Goal: Task Accomplishment & Management: Manage account settings

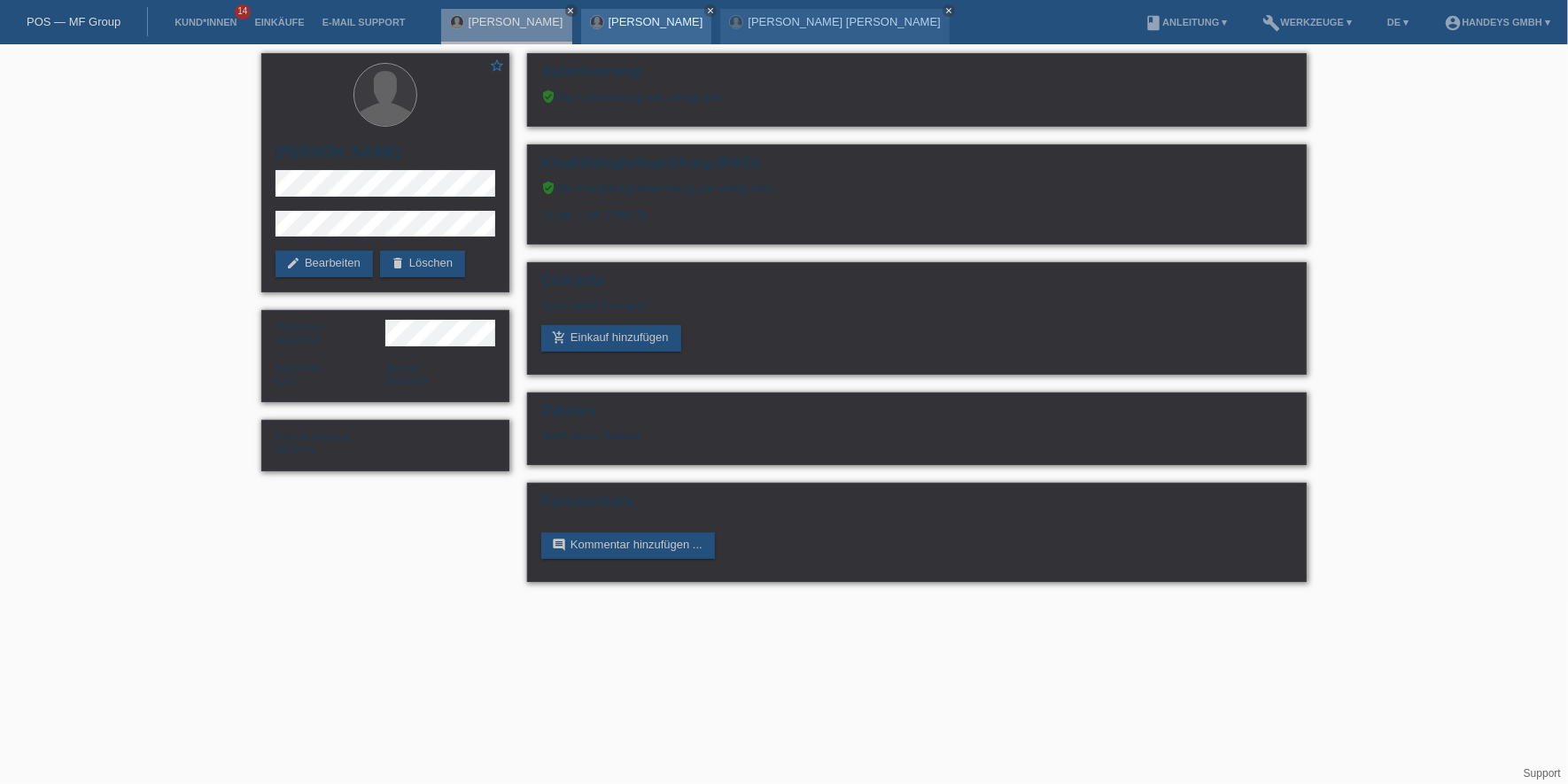
click at [627, 17] on link "[PERSON_NAME]" at bounding box center [655, 21] width 94 height 13
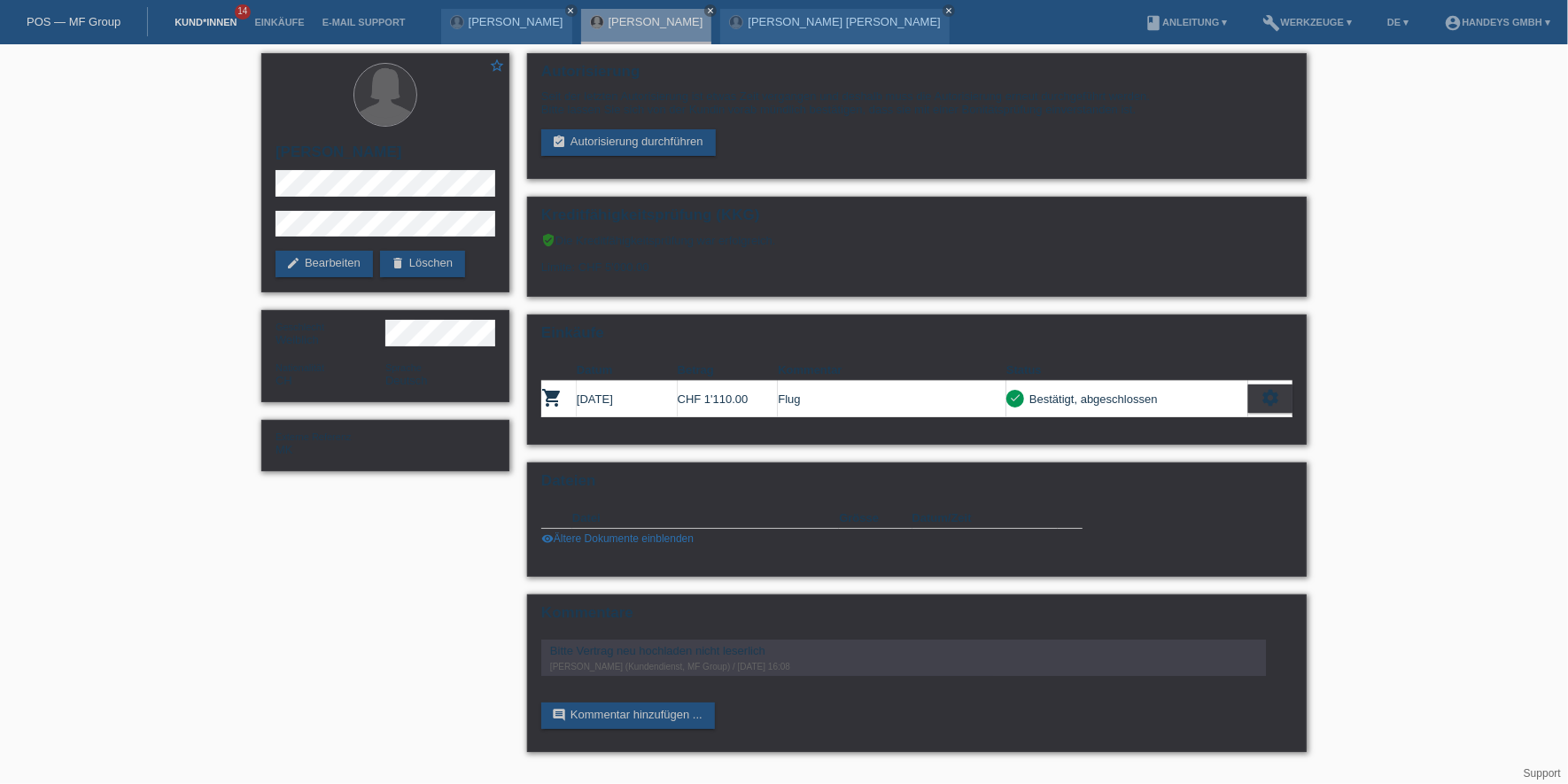
click at [189, 26] on link "Kund*innen" at bounding box center [206, 22] width 80 height 11
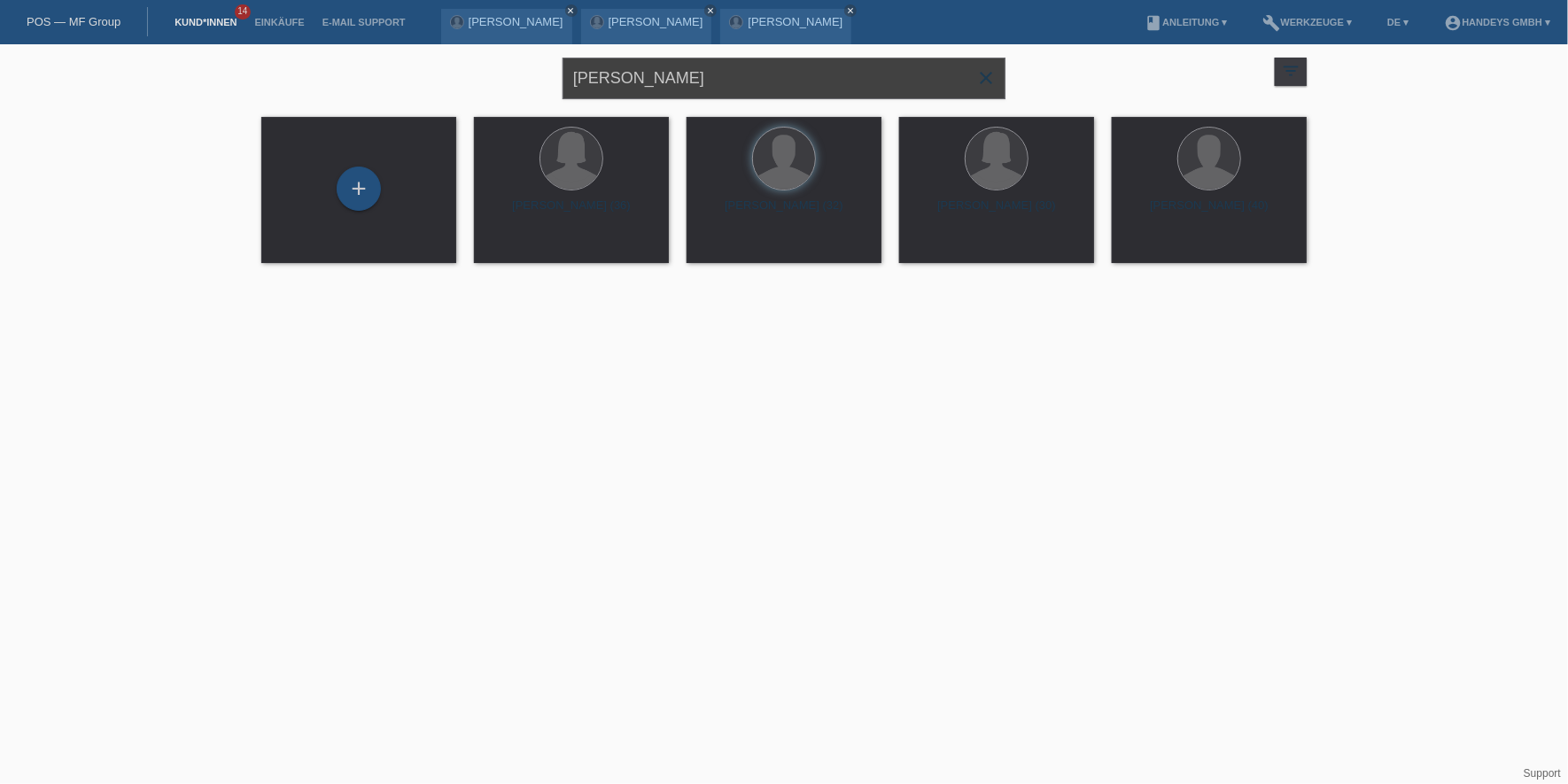
drag, startPoint x: 659, startPoint y: 89, endPoint x: 506, endPoint y: 78, distance: 153.4
click at [506, 78] on div "schmid close filter_list view_module Alle Kund*innen anzeigen star Markierte Ku…" at bounding box center [784, 77] width 1063 height 64
type input "nidha"
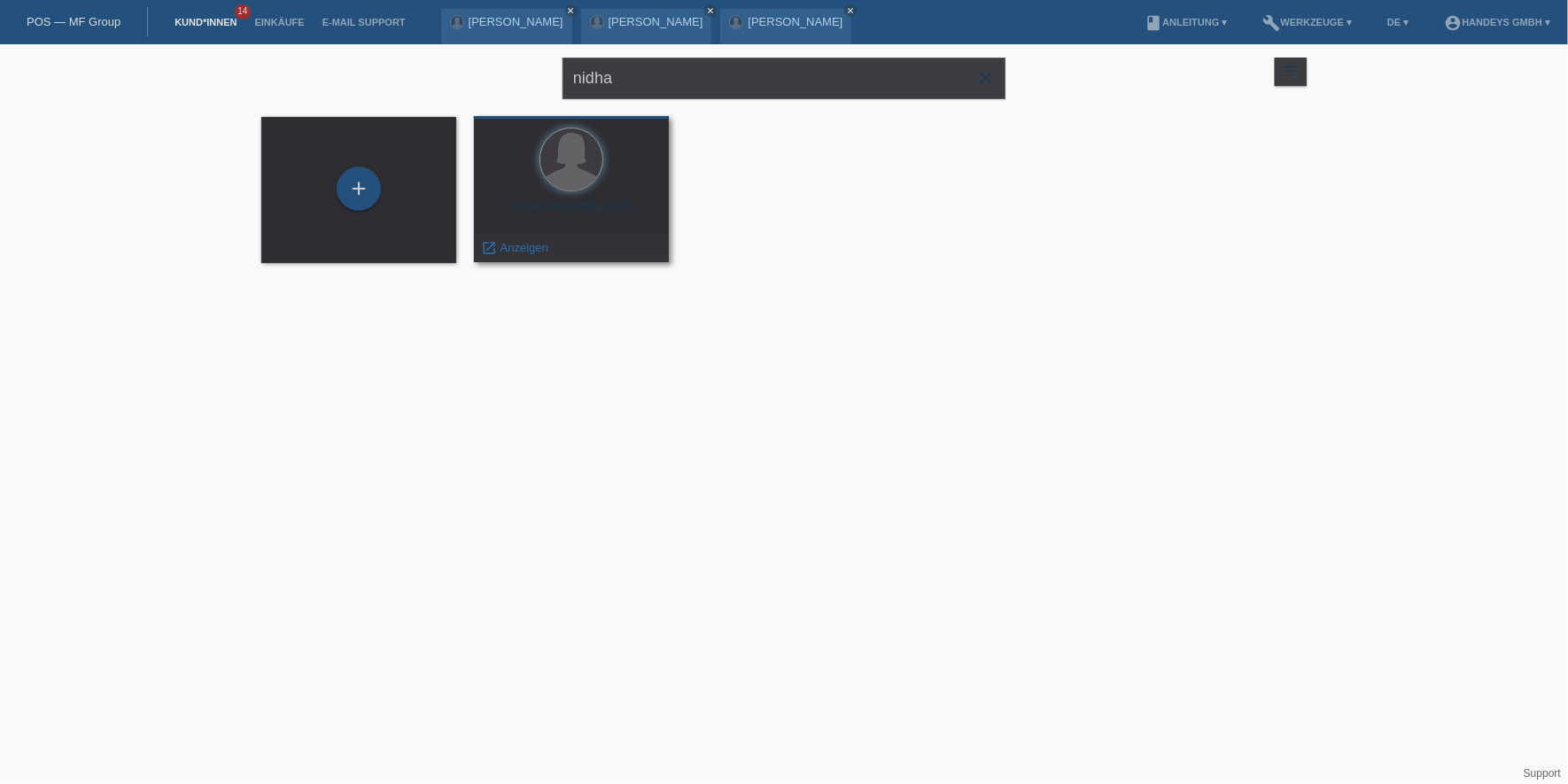
click at [506, 251] on span "Anzeigen" at bounding box center [524, 248] width 48 height 13
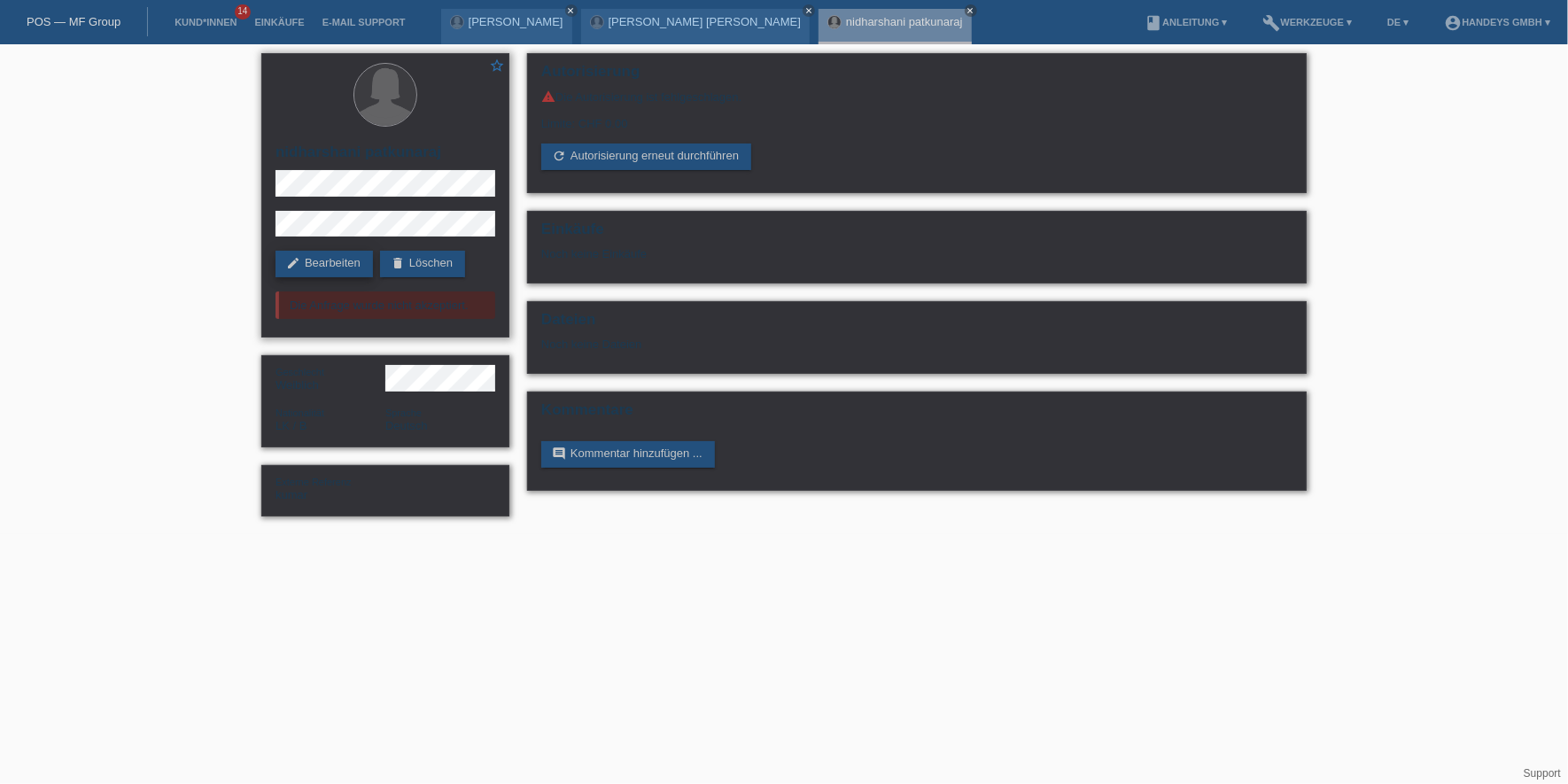
click at [310, 263] on link "edit Bearbeiten" at bounding box center [323, 265] width 97 height 27
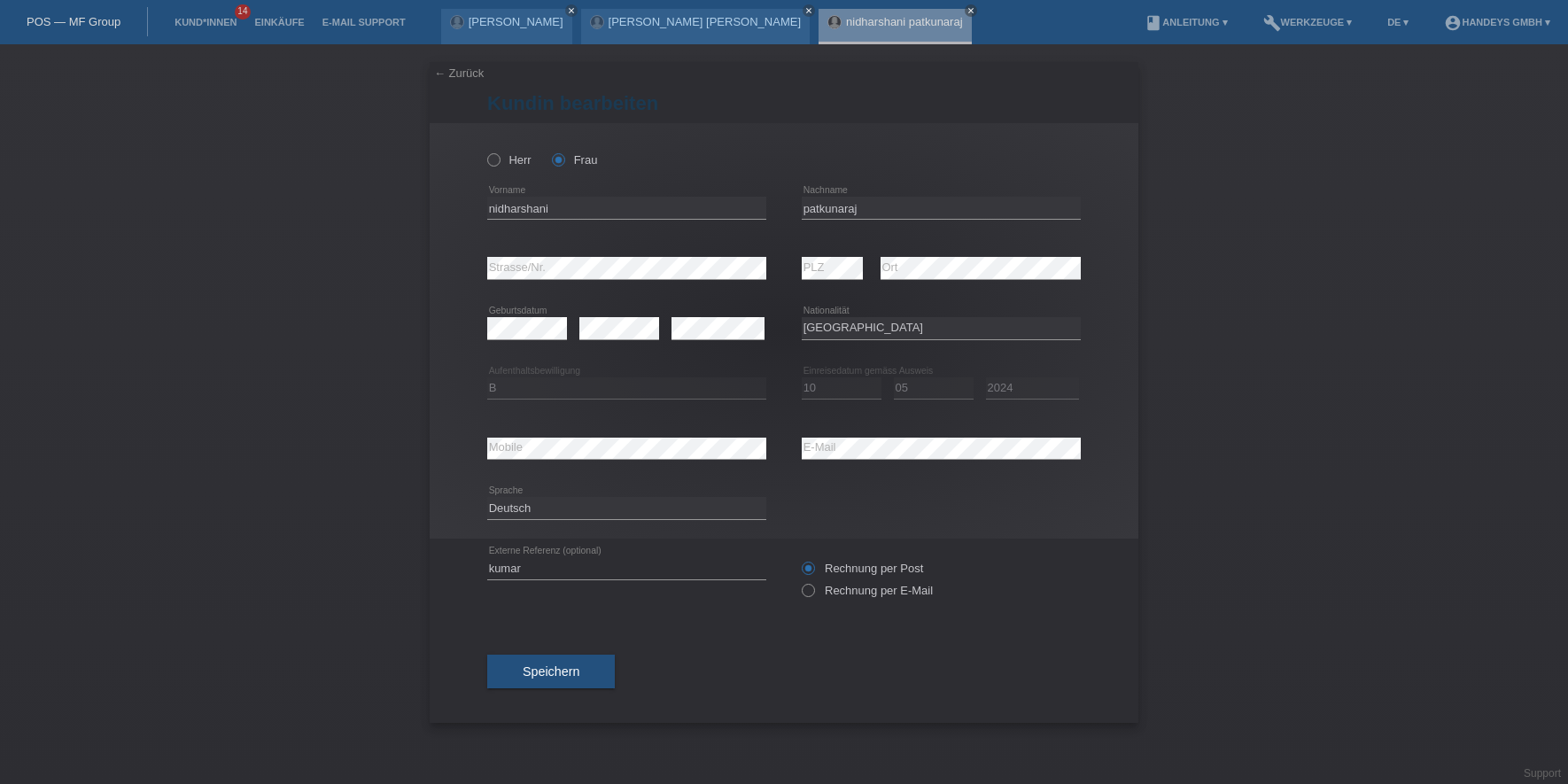
select select "LK"
select select "B"
select select "10"
select select "05"
select select "2024"
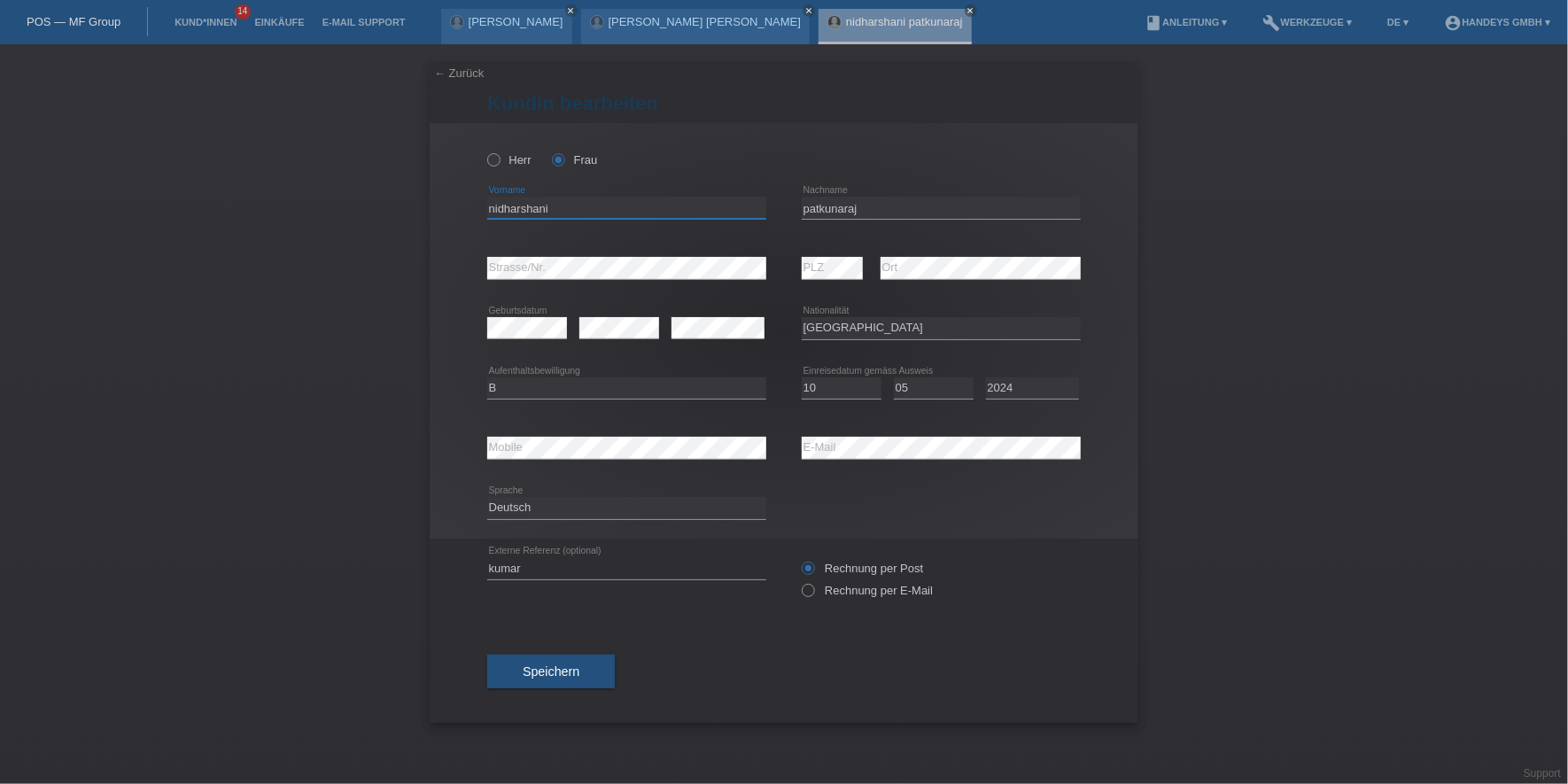
drag, startPoint x: 493, startPoint y: 205, endPoint x: 463, endPoint y: 206, distance: 30.0
click at [463, 206] on div "[PERSON_NAME] Frau [GEOGRAPHIC_DATA] error Vorname C" at bounding box center [784, 331] width 709 height 416
type input "Nidharshani"
click at [806, 211] on input "patkunaraj" at bounding box center [940, 208] width 279 height 22
type input "Patkunaraj"
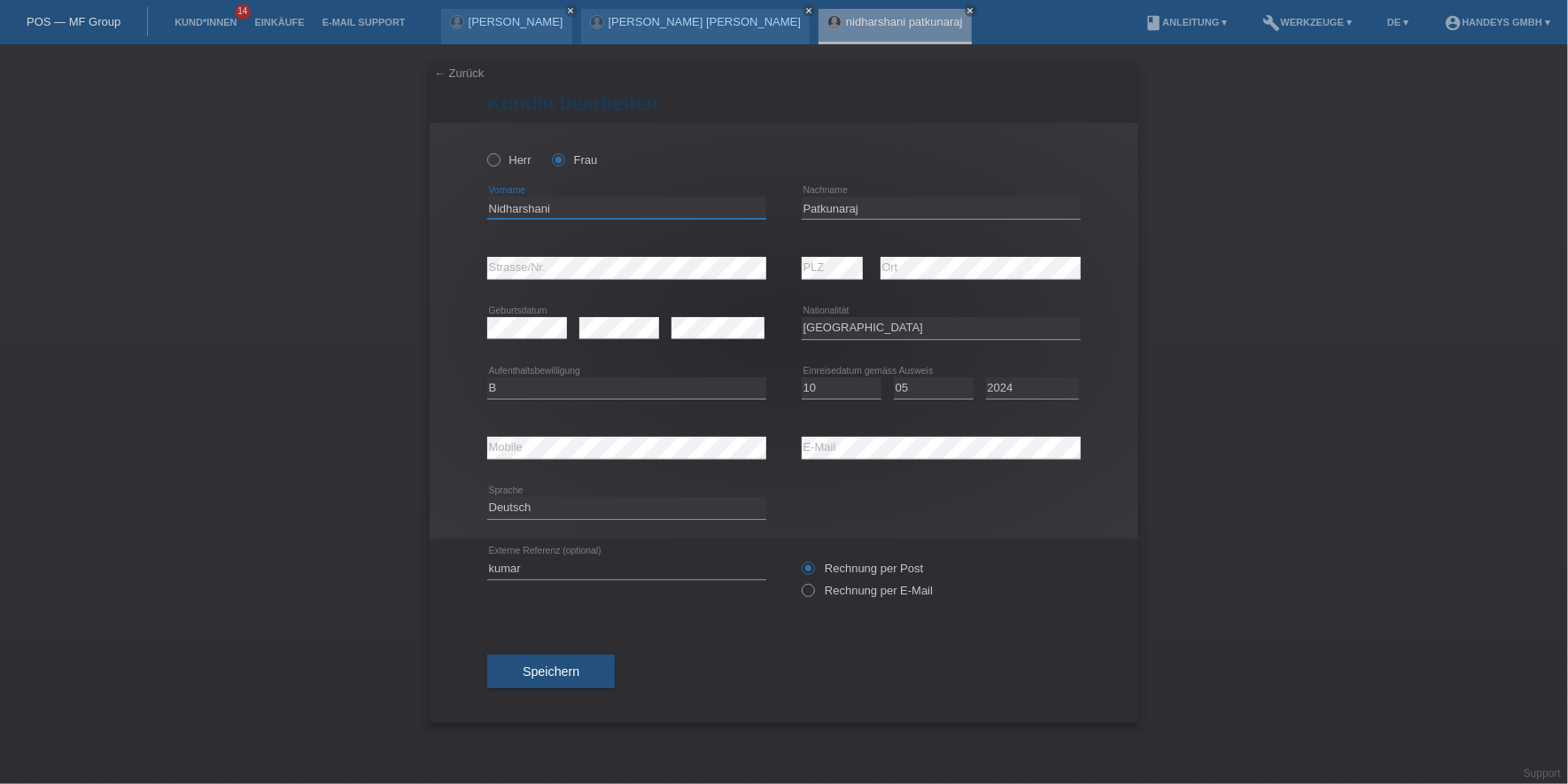
click at [532, 206] on input "Nidharshani" at bounding box center [626, 208] width 279 height 22
drag, startPoint x: 911, startPoint y: 200, endPoint x: 774, endPoint y: 200, distance: 137.0
click at [774, 200] on div "Nidharshani error Vorname [GEOGRAPHIC_DATA] error Nachname" at bounding box center [784, 208] width 594 height 61
click at [516, 214] on input "Nidharshani" at bounding box center [626, 208] width 279 height 22
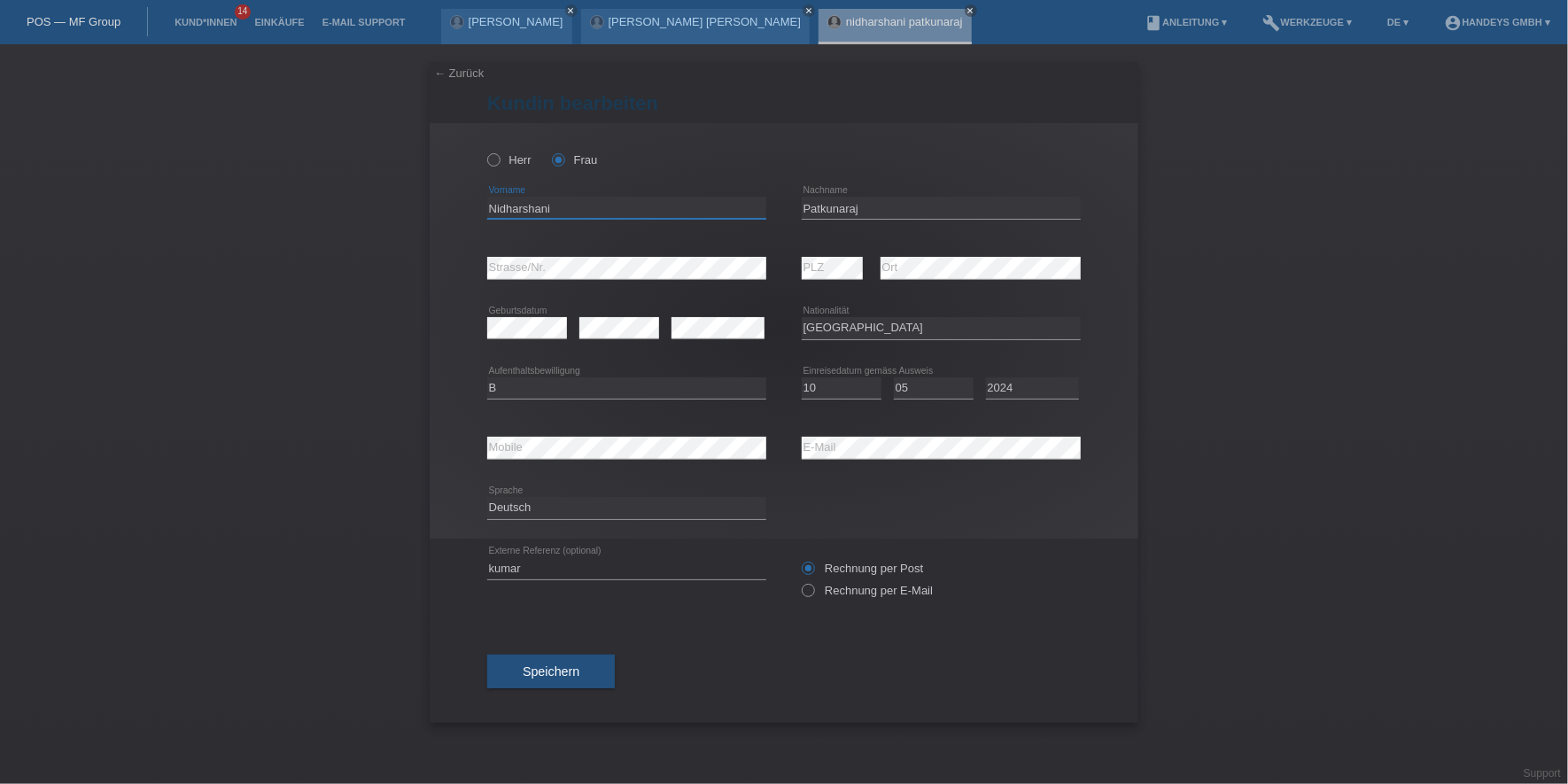
click at [516, 214] on input "Nidharshani" at bounding box center [626, 208] width 279 height 22
click at [468, 266] on div "[PERSON_NAME] Frau Nidharshani error Vorname C" at bounding box center [784, 331] width 709 height 416
click at [483, 271] on div "[PERSON_NAME] Frau Nidharshani error Vorname C" at bounding box center [784, 331] width 709 height 416
click at [437, 254] on div "[PERSON_NAME] Frau Nidharshani error Vorname C" at bounding box center [784, 331] width 709 height 416
click at [825, 274] on div "error PLZ error Ort" at bounding box center [940, 269] width 279 height 61
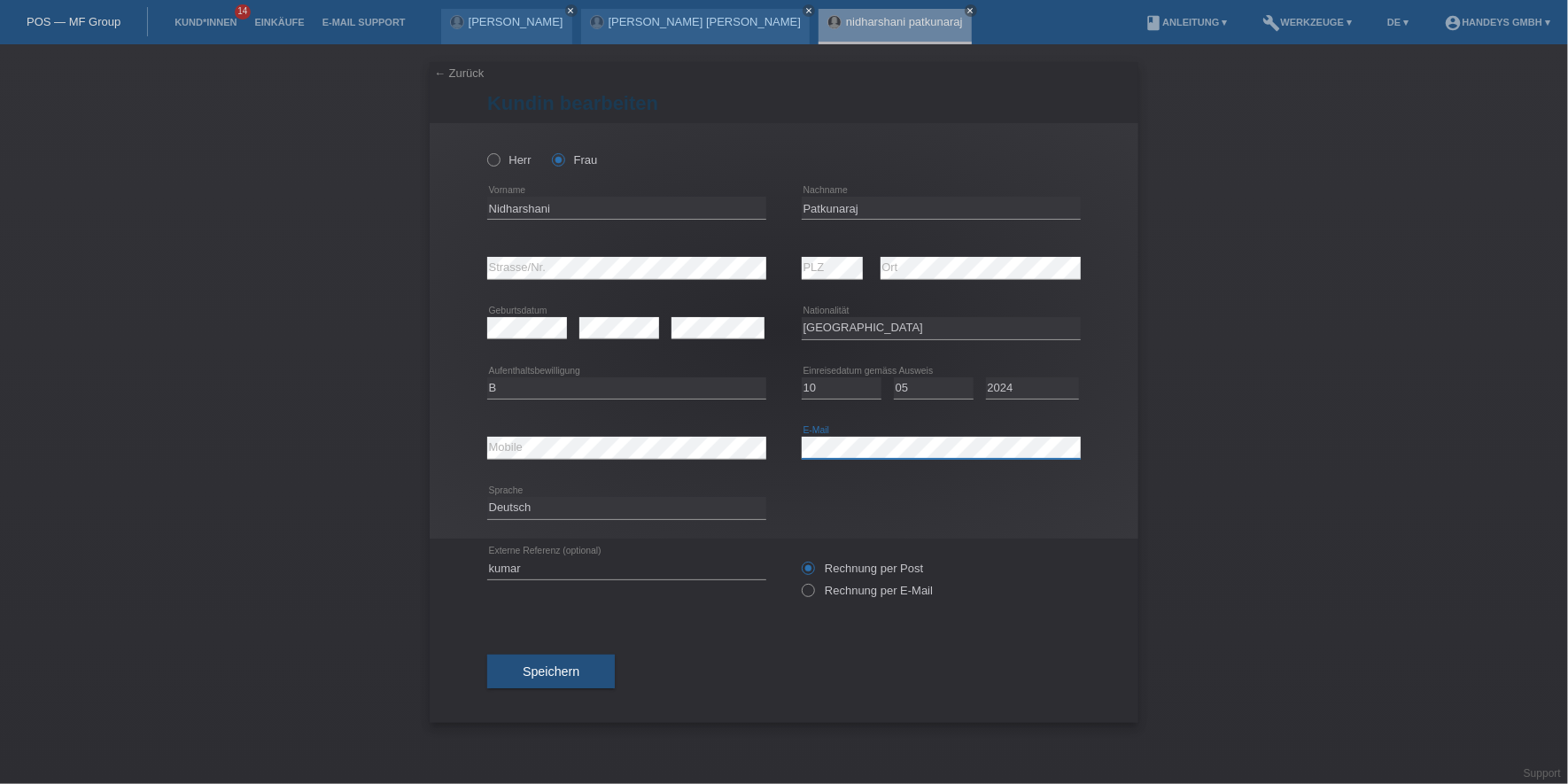
click at [744, 443] on div "error Mobile error E-Mail" at bounding box center [784, 449] width 594 height 61
click at [512, 457] on div "error Mobile" at bounding box center [626, 448] width 279 height 23
